Goal: Task Accomplishment & Management: Complete application form

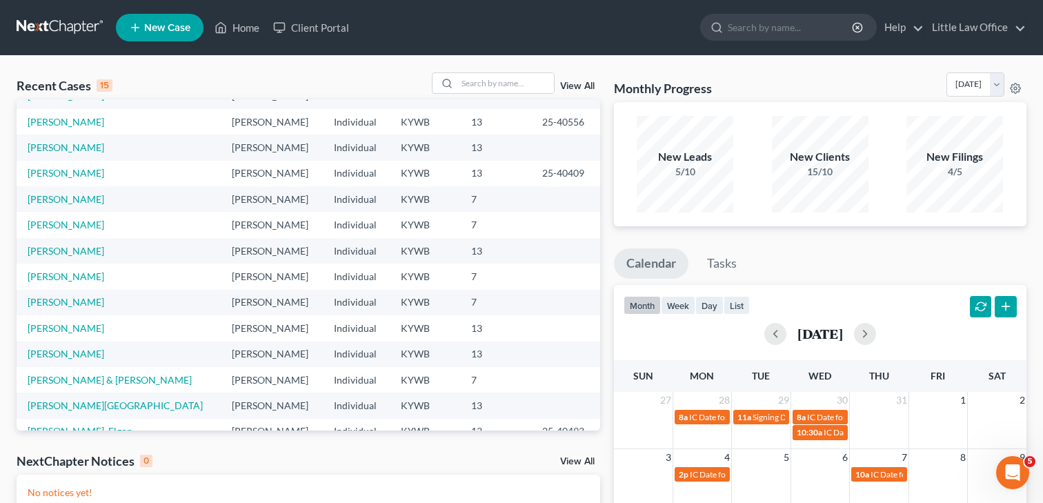
scroll to position [45, 0]
click at [78, 298] on link "[PERSON_NAME]" at bounding box center [66, 301] width 77 height 12
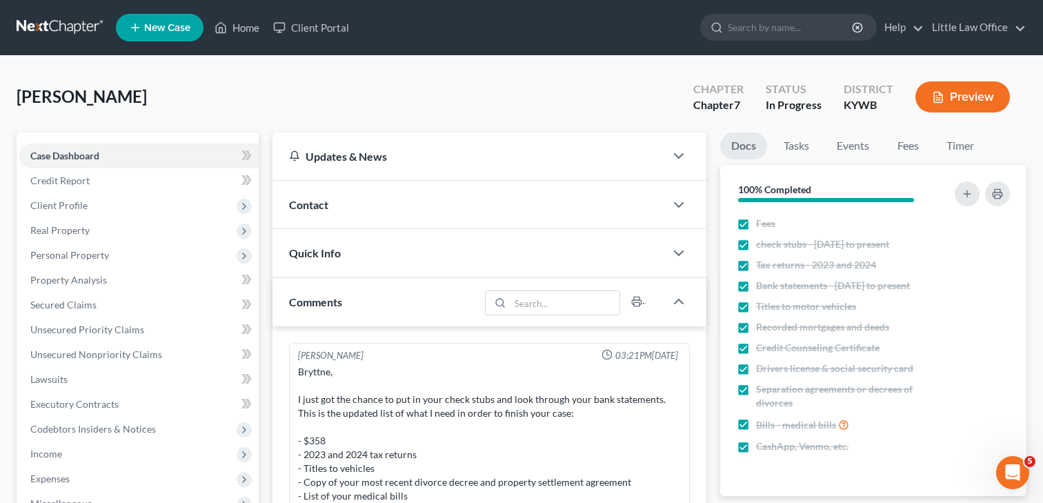
scroll to position [691, 0]
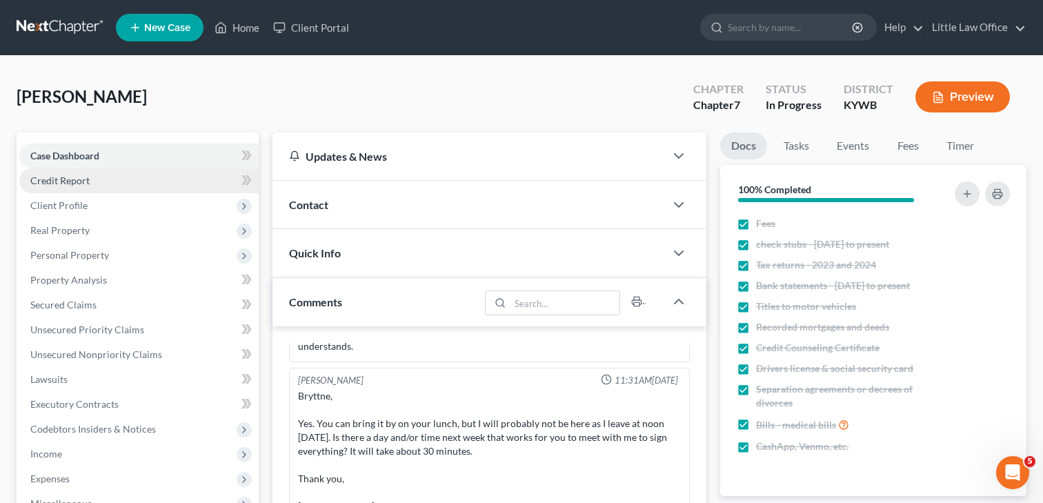
click at [102, 184] on link "Credit Report" at bounding box center [138, 180] width 239 height 25
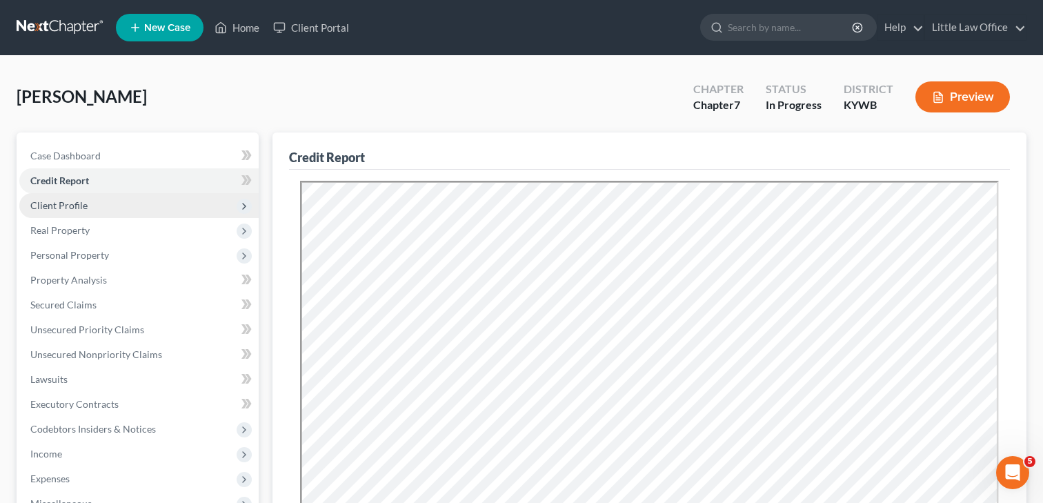
click at [111, 210] on span "Client Profile" at bounding box center [138, 205] width 239 height 25
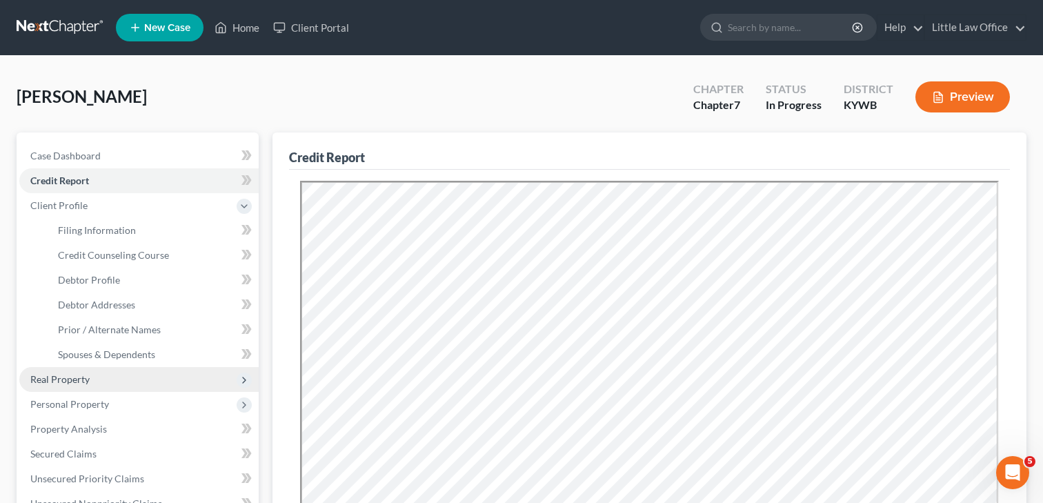
click at [66, 379] on span "Real Property" at bounding box center [59, 379] width 59 height 12
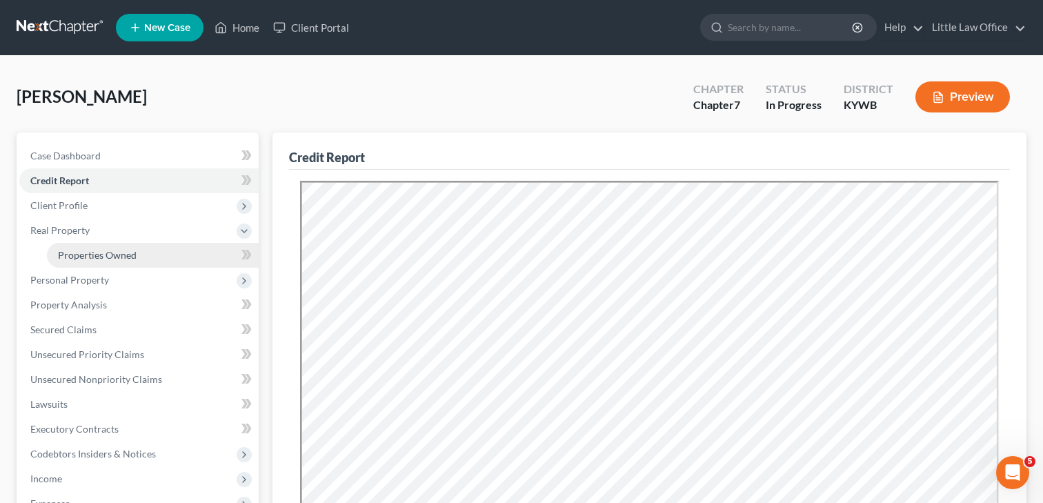
click at [66, 249] on span "Properties Owned" at bounding box center [97, 255] width 79 height 12
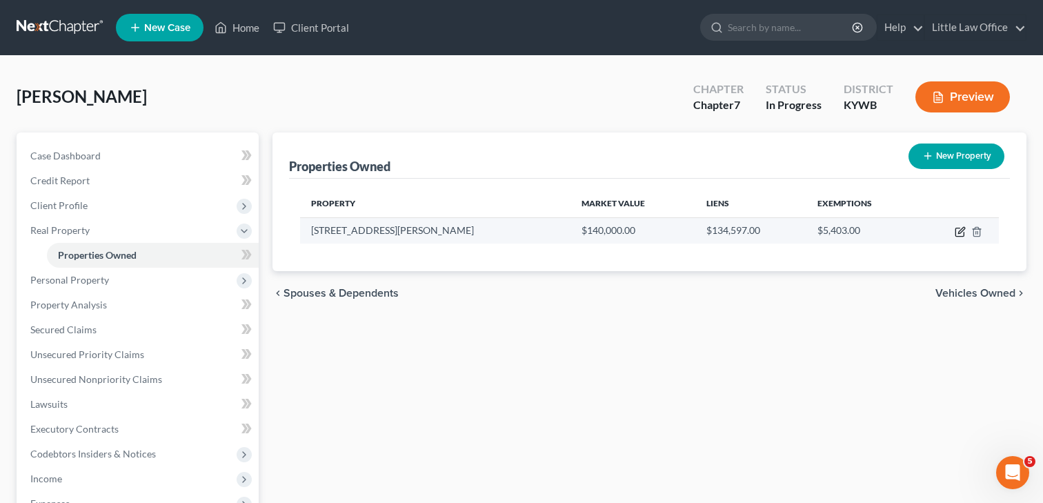
click at [955, 232] on icon "button" at bounding box center [959, 232] width 8 height 8
select select "18"
select select "0"
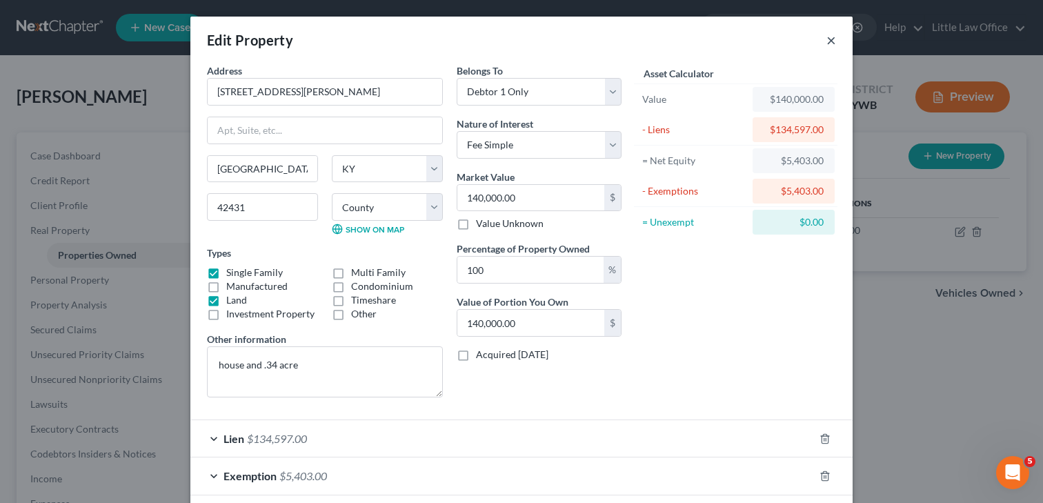
click at [830, 39] on button "×" at bounding box center [831, 40] width 10 height 17
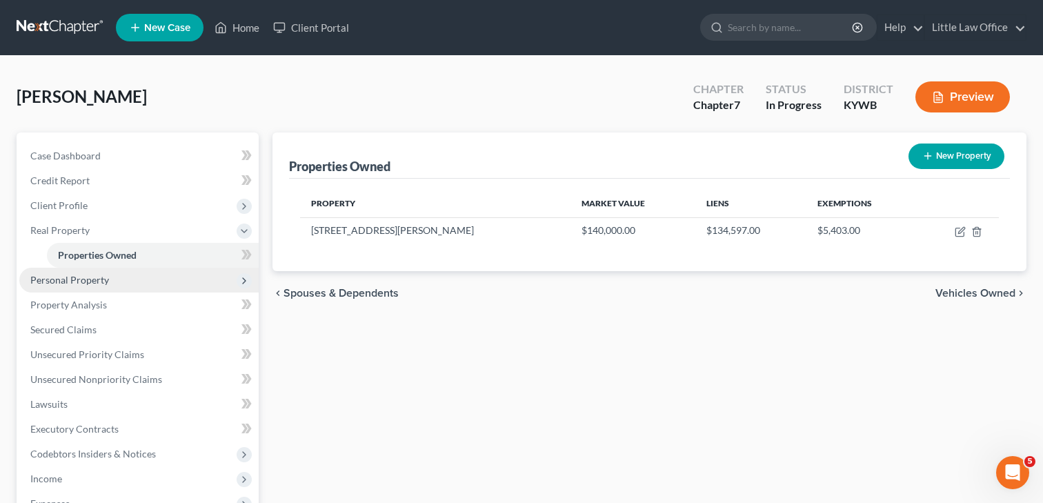
click at [80, 286] on span "Personal Property" at bounding box center [138, 280] width 239 height 25
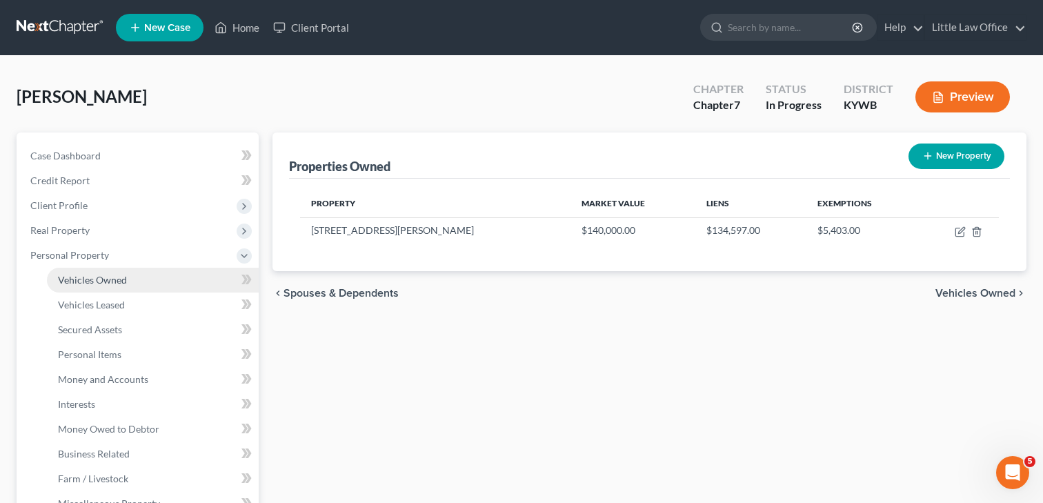
click at [79, 288] on link "Vehicles Owned" at bounding box center [153, 280] width 212 height 25
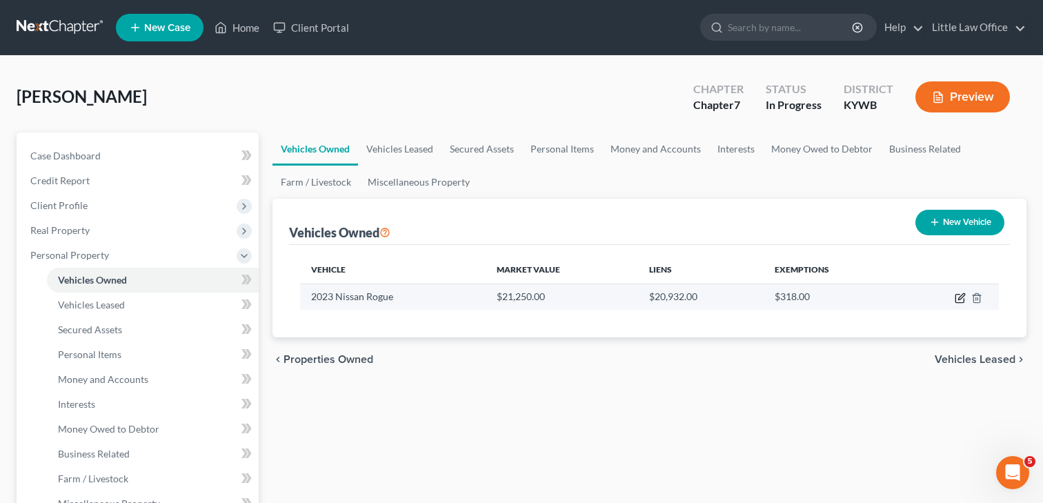
click at [960, 296] on icon "button" at bounding box center [961, 296] width 6 height 6
select select "0"
select select "3"
select select "1"
select select "0"
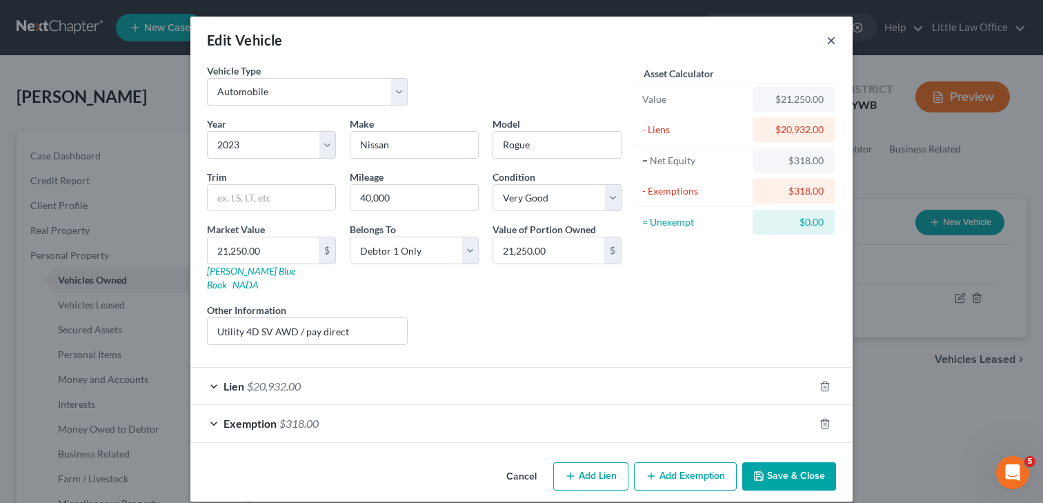
click at [827, 41] on button "×" at bounding box center [831, 40] width 10 height 17
